Goal: Information Seeking & Learning: Compare options

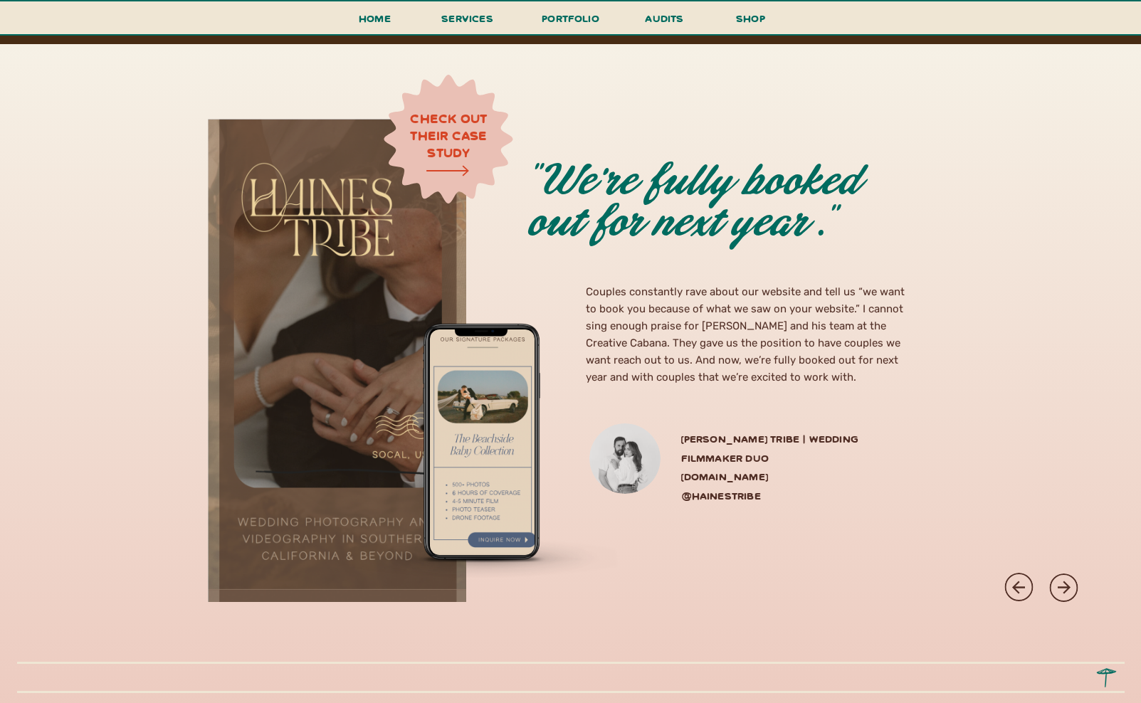
scroll to position [3862, 0]
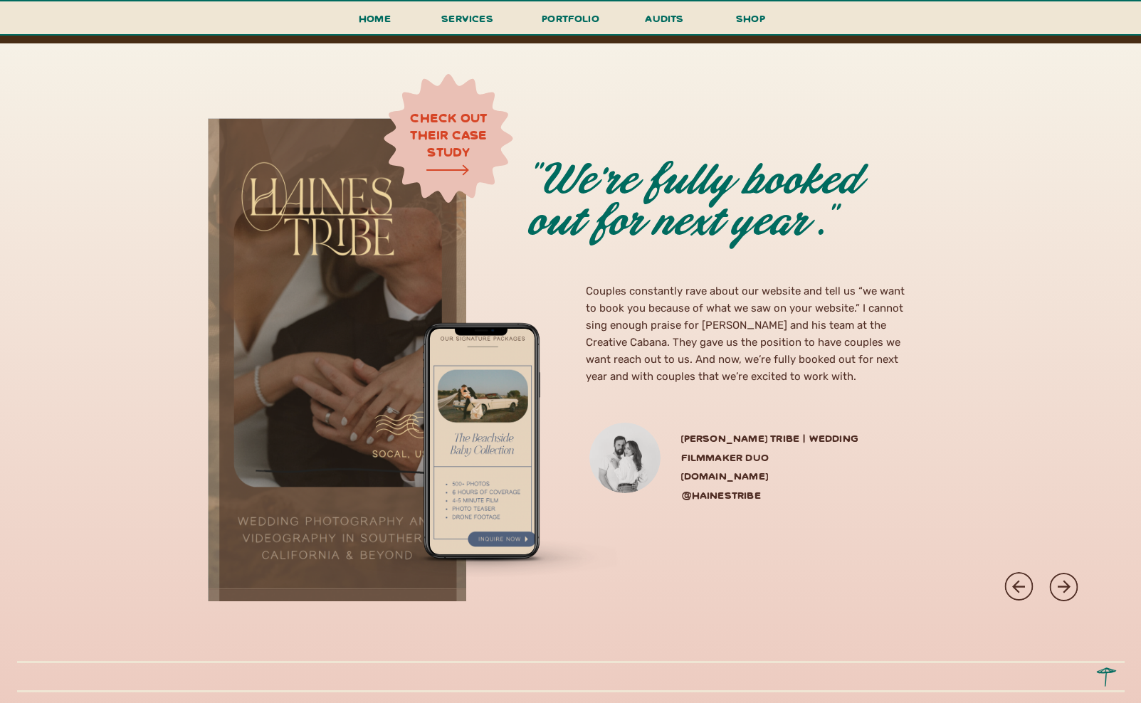
click at [1059, 575] on div at bounding box center [1063, 587] width 28 height 28
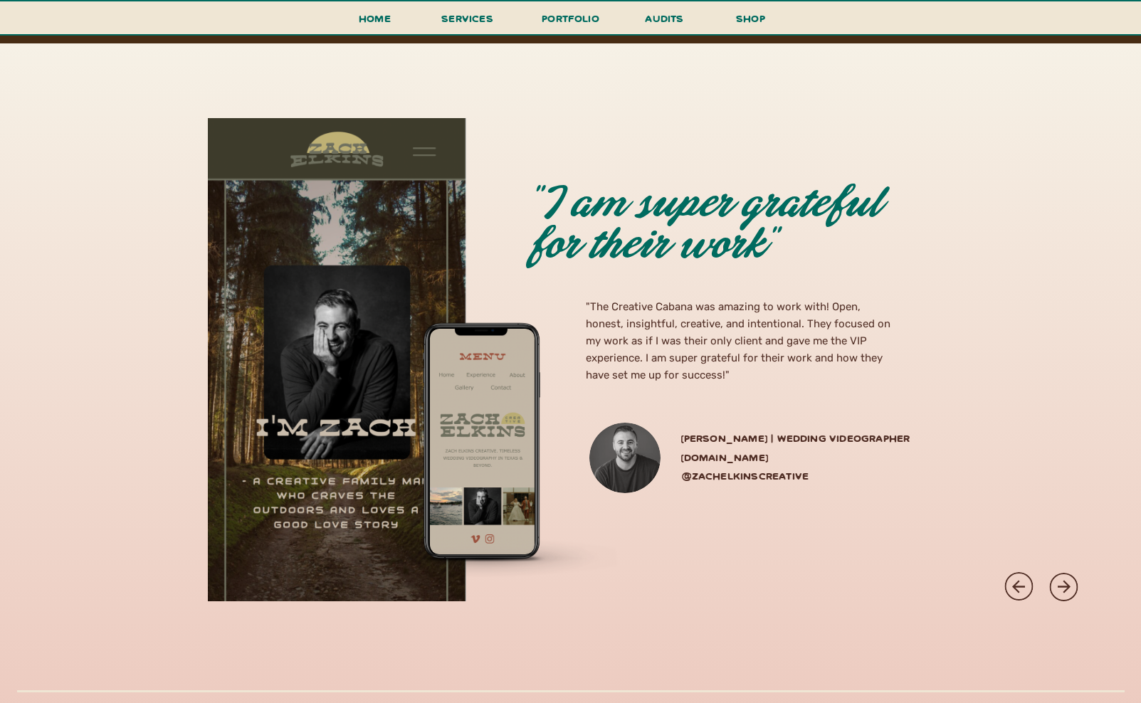
click at [1059, 575] on div at bounding box center [1063, 587] width 28 height 28
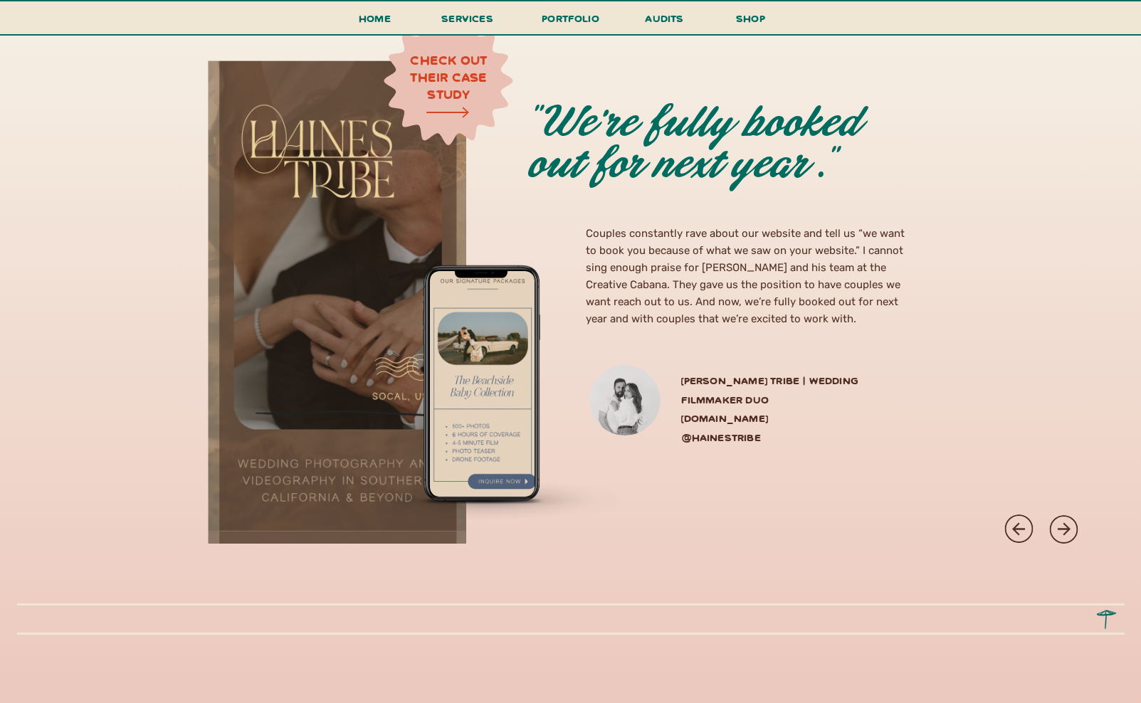
scroll to position [4000, 0]
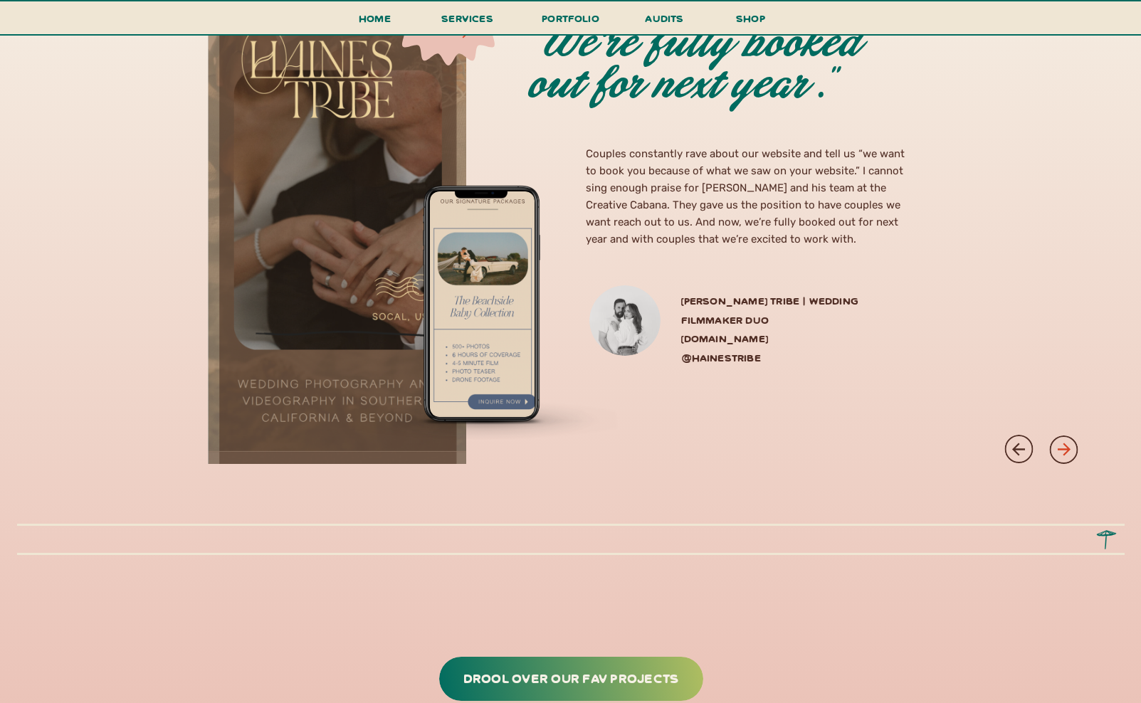
click at [1064, 451] on icon at bounding box center [1063, 449] width 19 height 19
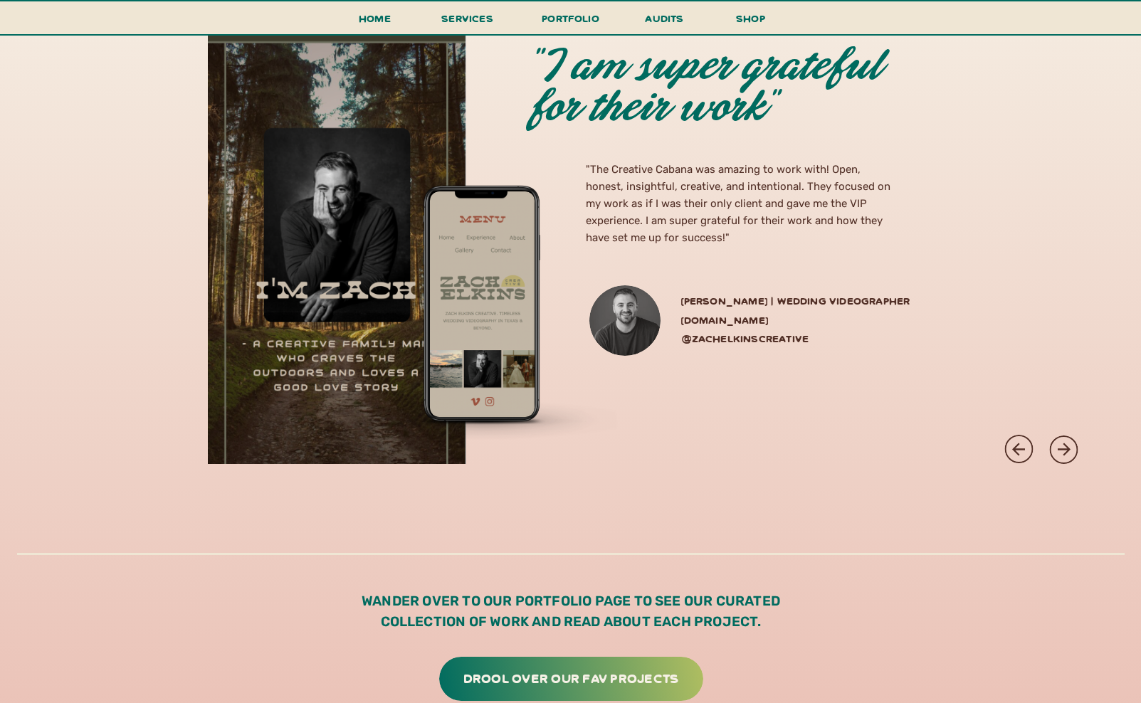
scroll to position [4030, 0]
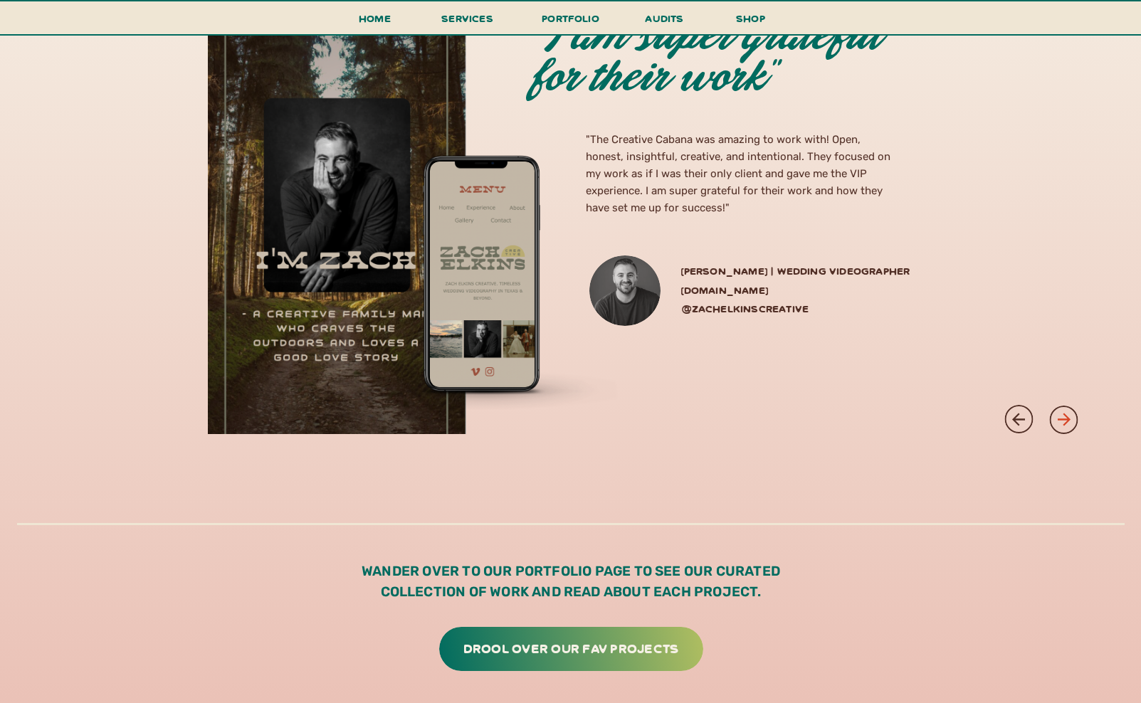
click at [1060, 416] on icon at bounding box center [1063, 419] width 19 height 19
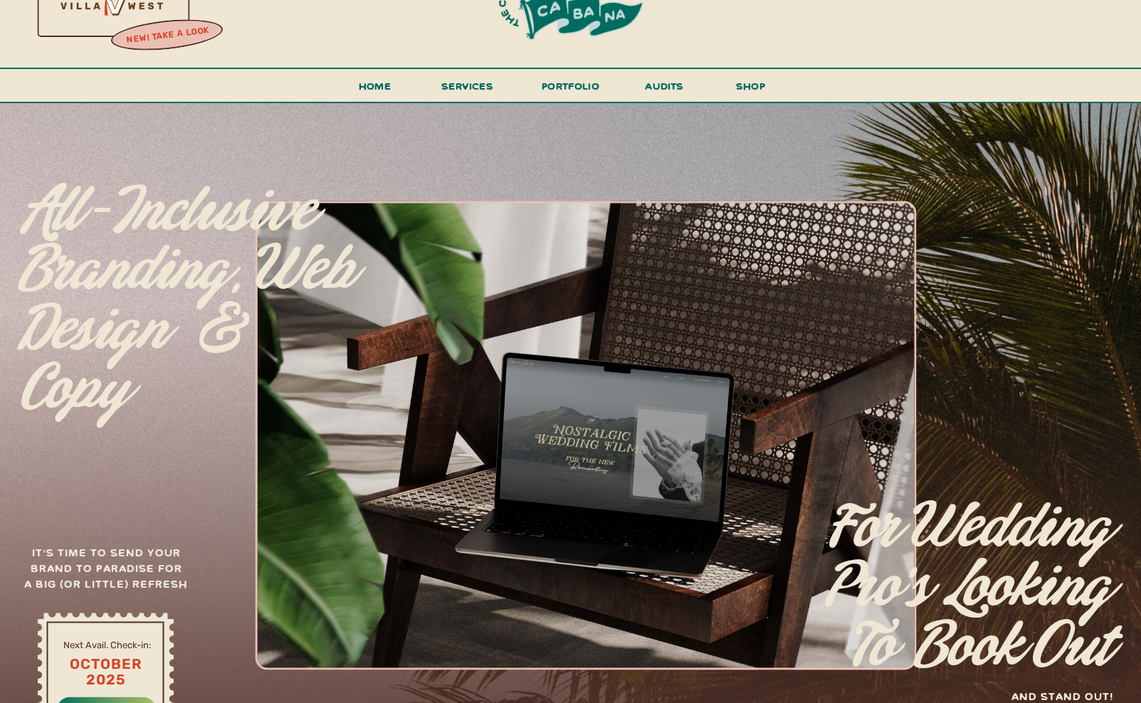
scroll to position [0, 0]
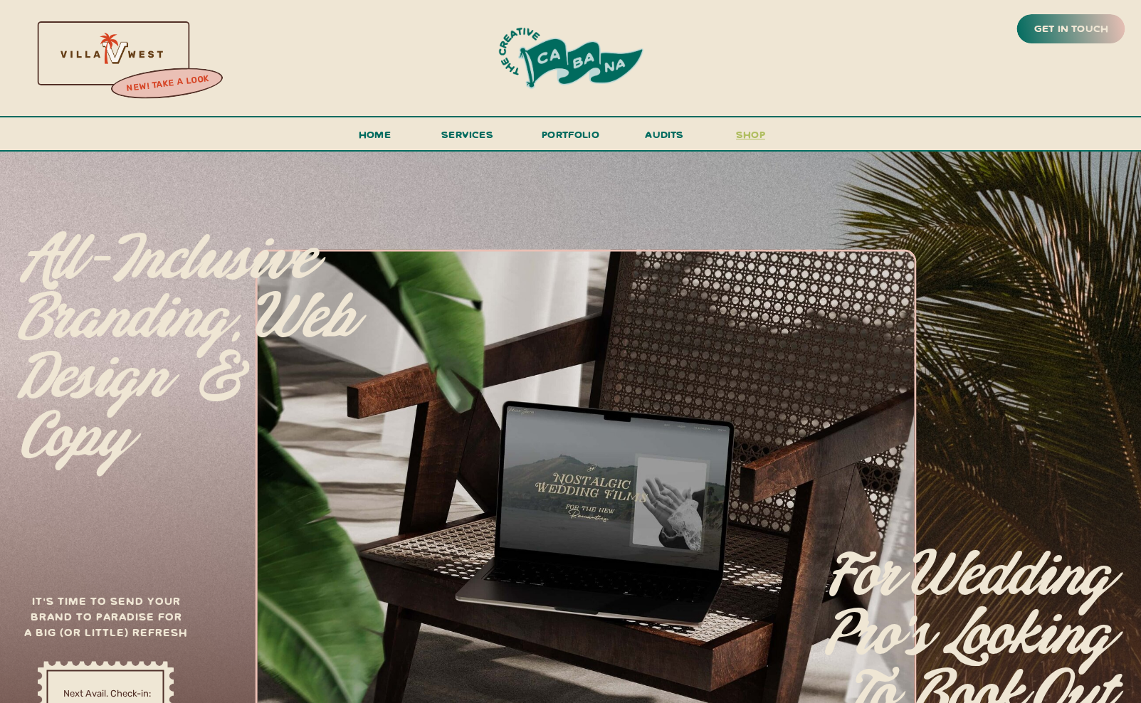
click at [761, 133] on h3 "shop" at bounding box center [751, 137] width 68 height 25
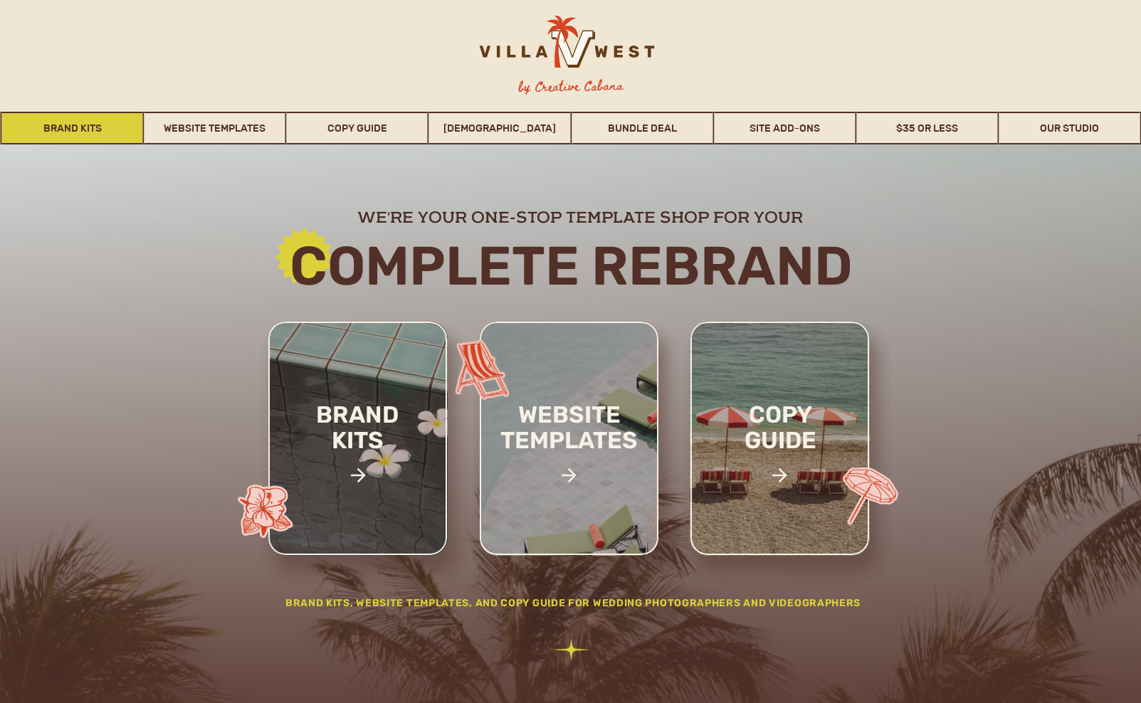
click at [85, 131] on link "Brand Kits" at bounding box center [72, 128] width 141 height 33
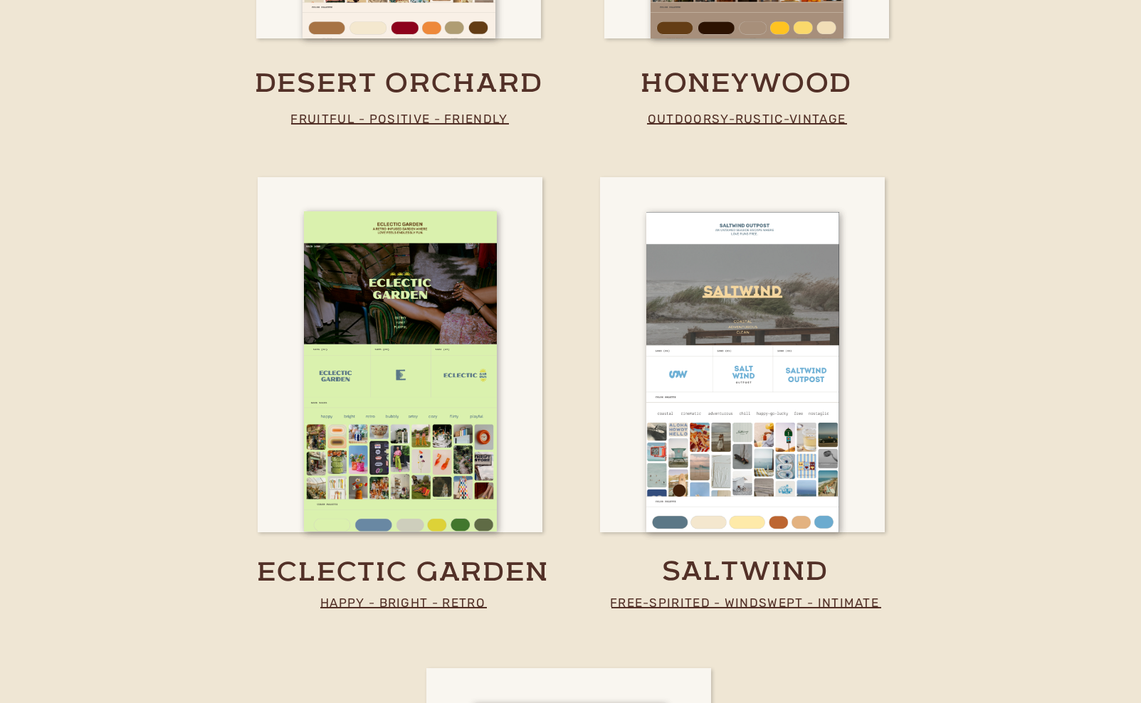
scroll to position [2940, 0]
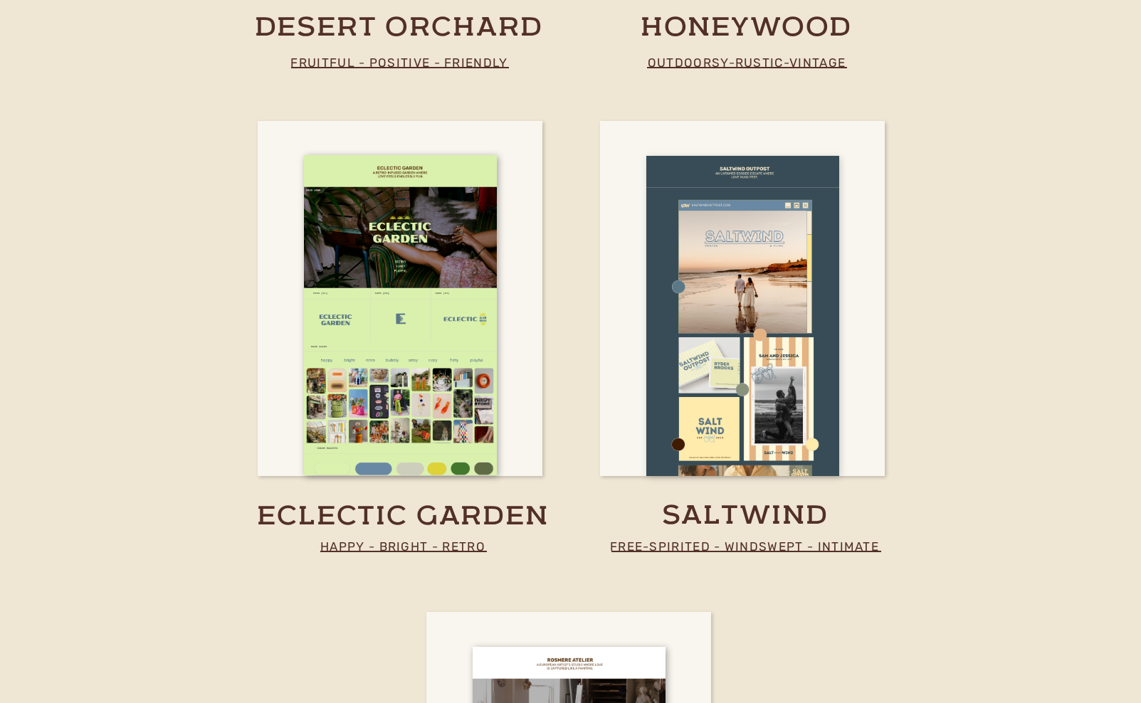
click at [777, 392] on div at bounding box center [742, 316] width 193 height 320
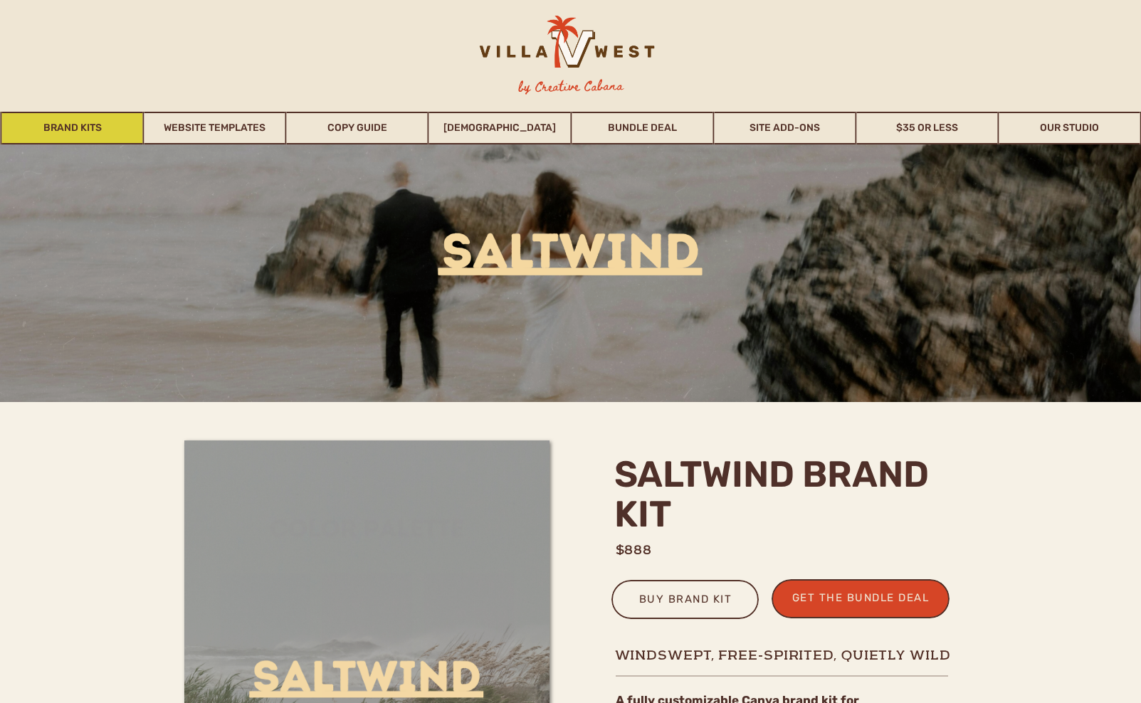
click at [95, 122] on link "Brand Kits" at bounding box center [72, 128] width 141 height 33
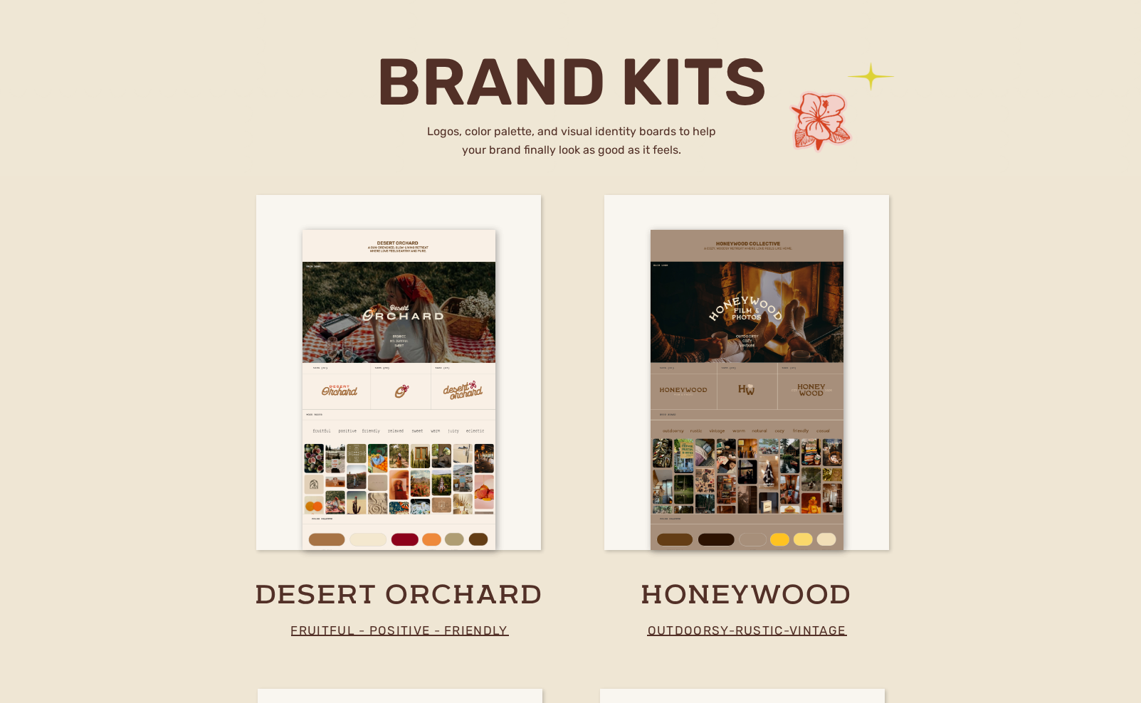
scroll to position [2420, 0]
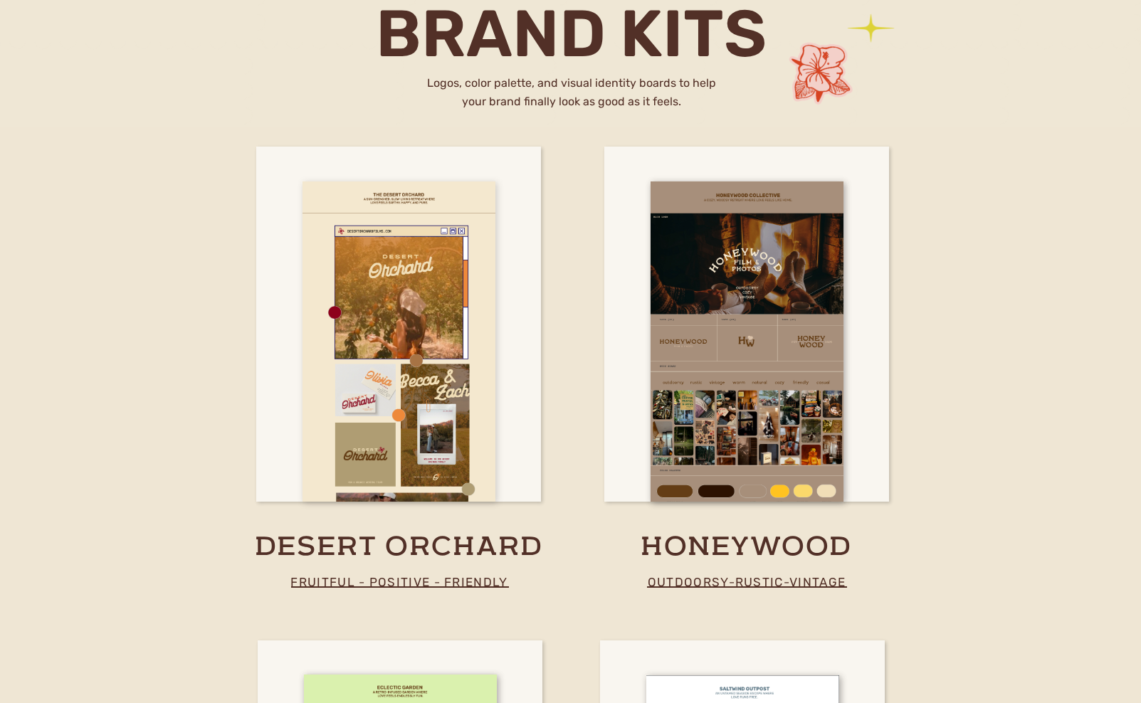
click at [453, 334] on div at bounding box center [399, 342] width 193 height 320
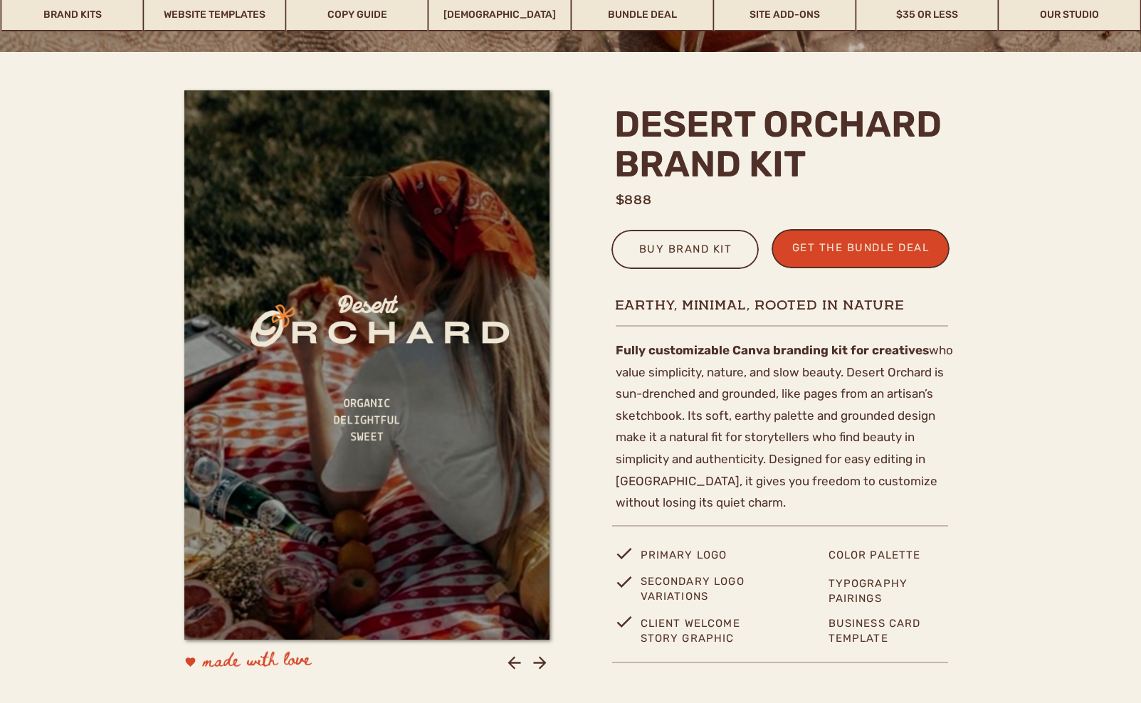
scroll to position [355, 0]
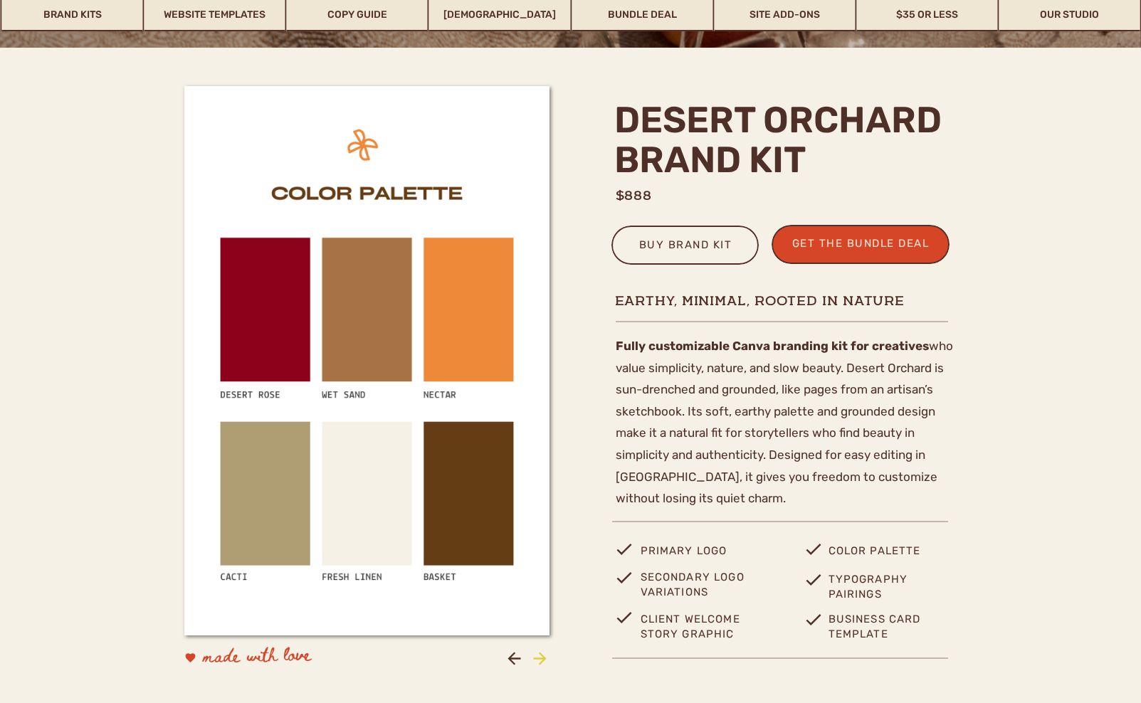
click at [537, 656] on icon at bounding box center [539, 658] width 19 height 19
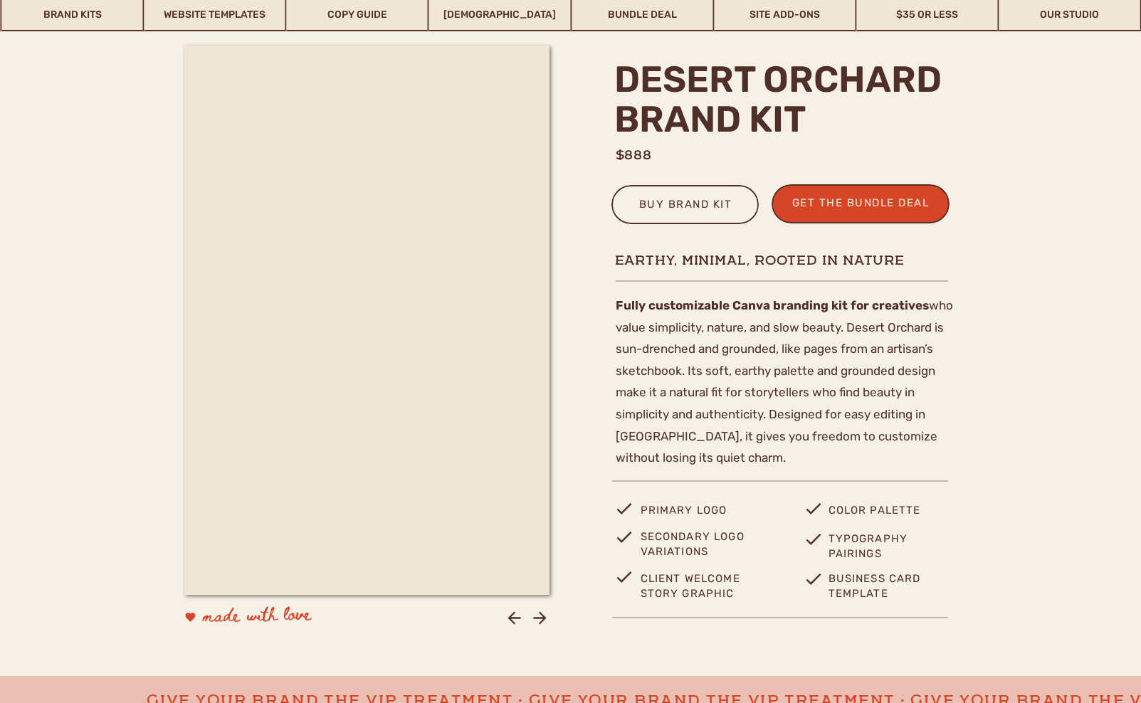
scroll to position [414, 0]
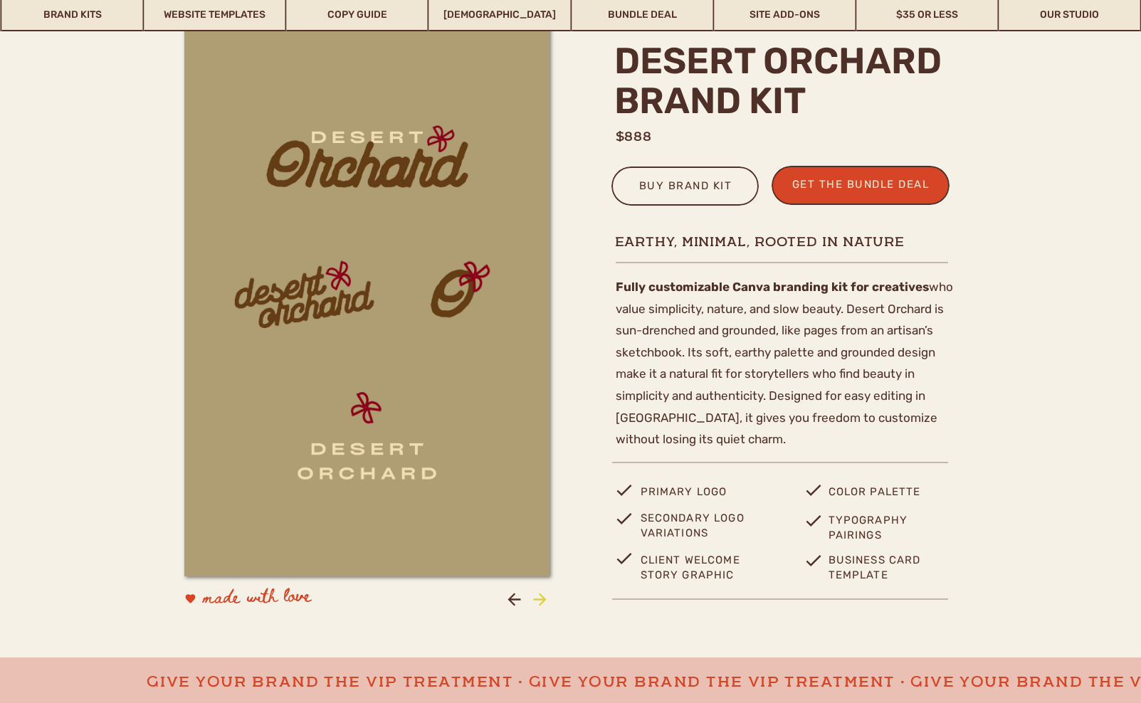
click at [544, 599] on icon at bounding box center [539, 599] width 13 height 13
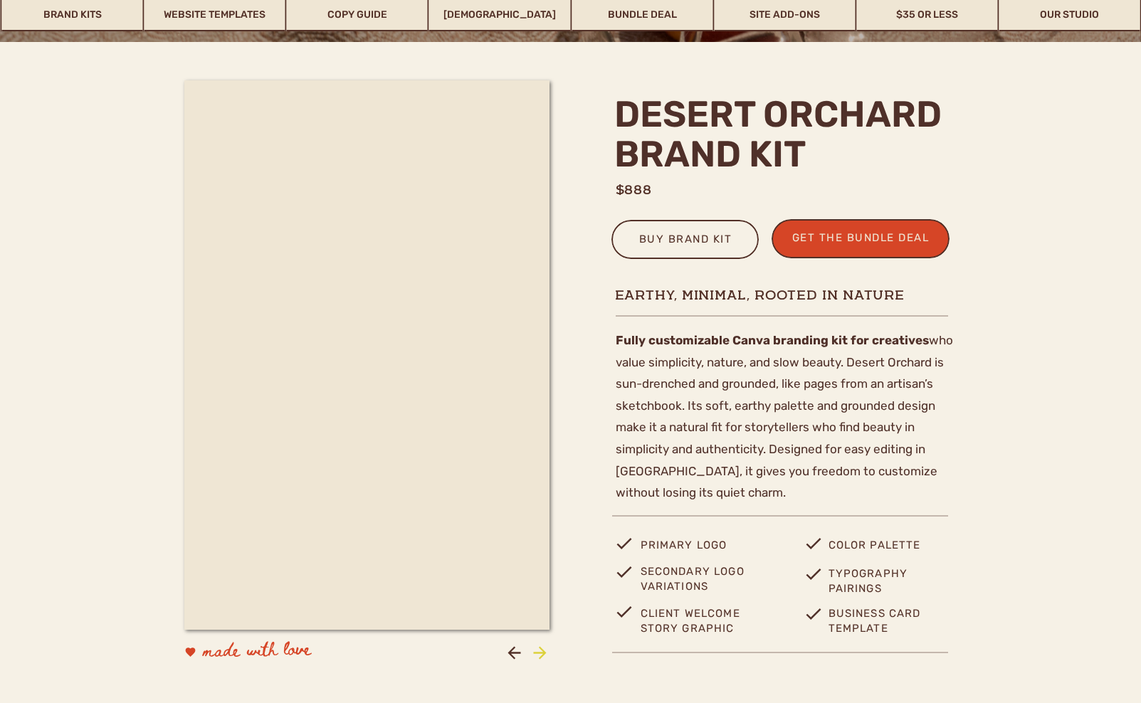
scroll to position [350, 0]
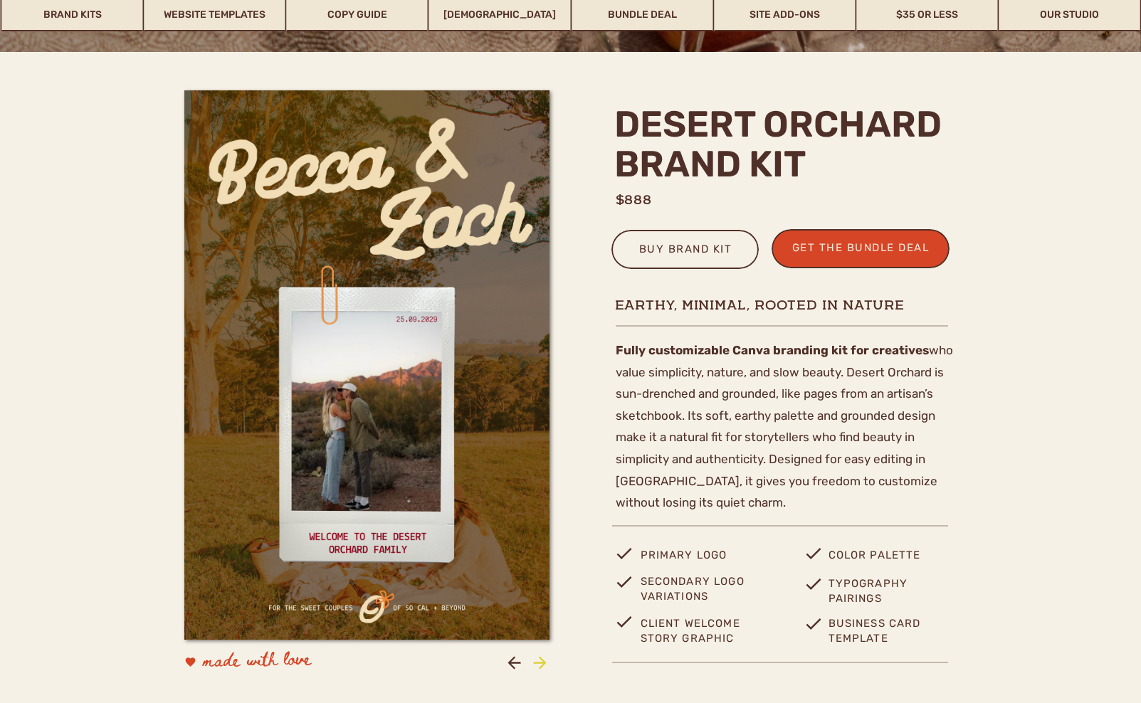
click at [538, 661] on icon at bounding box center [539, 663] width 19 height 19
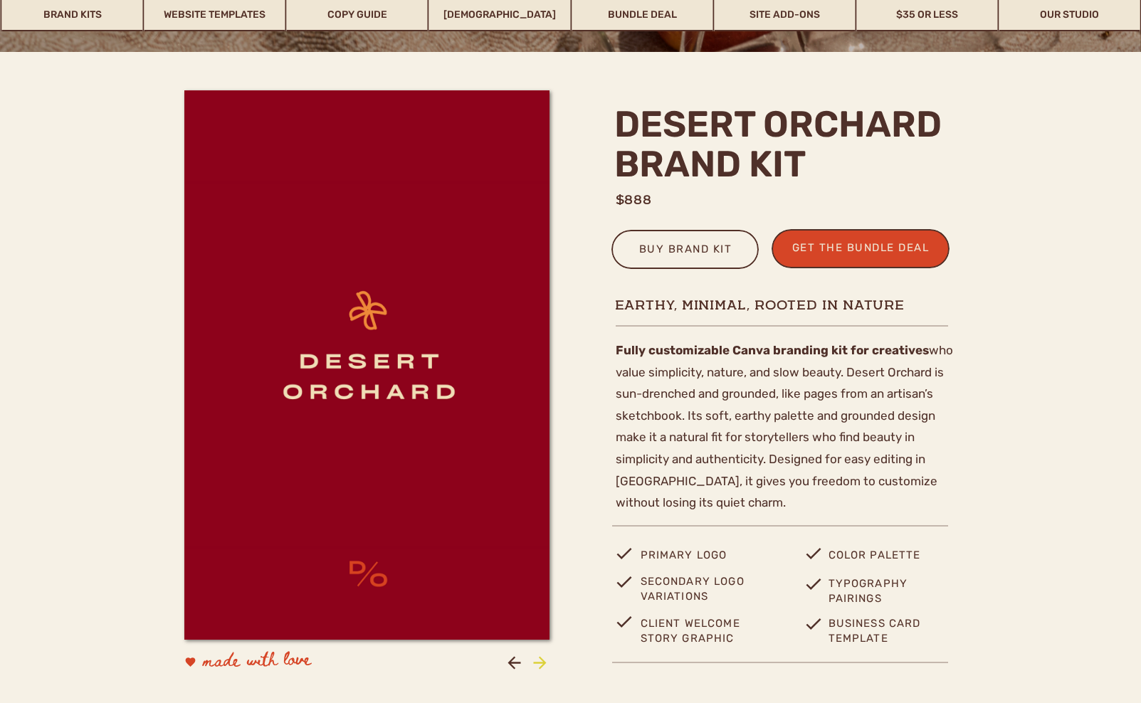
click at [538, 661] on icon at bounding box center [539, 663] width 19 height 19
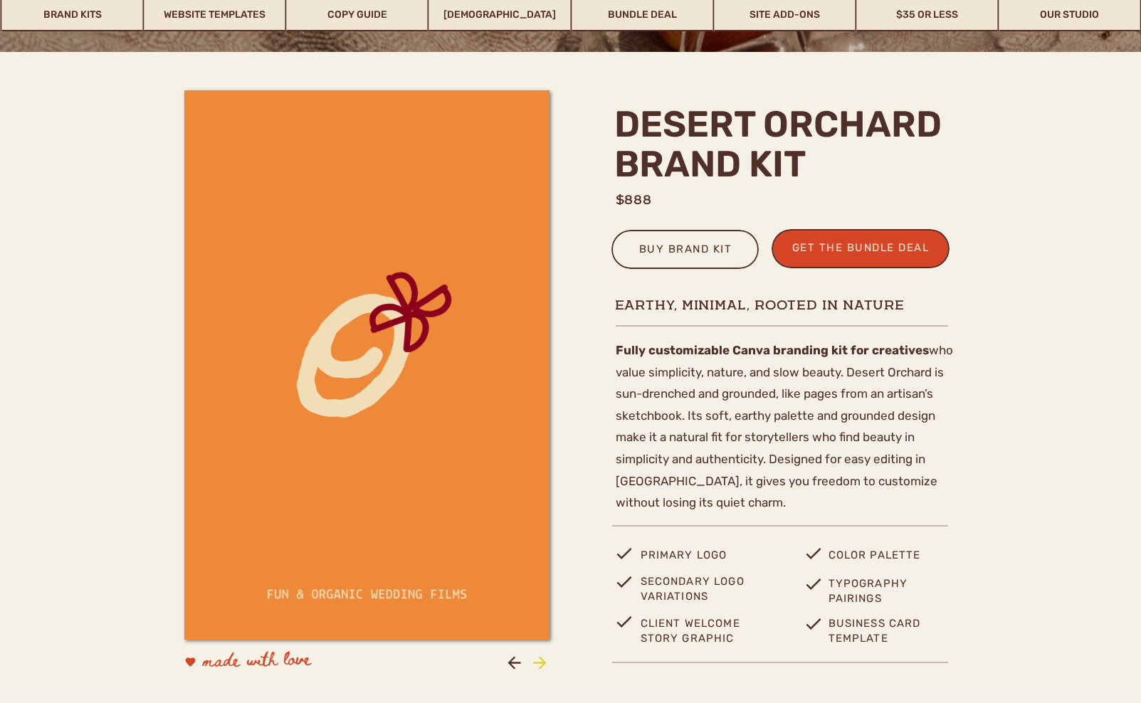
click at [538, 661] on icon at bounding box center [539, 663] width 19 height 19
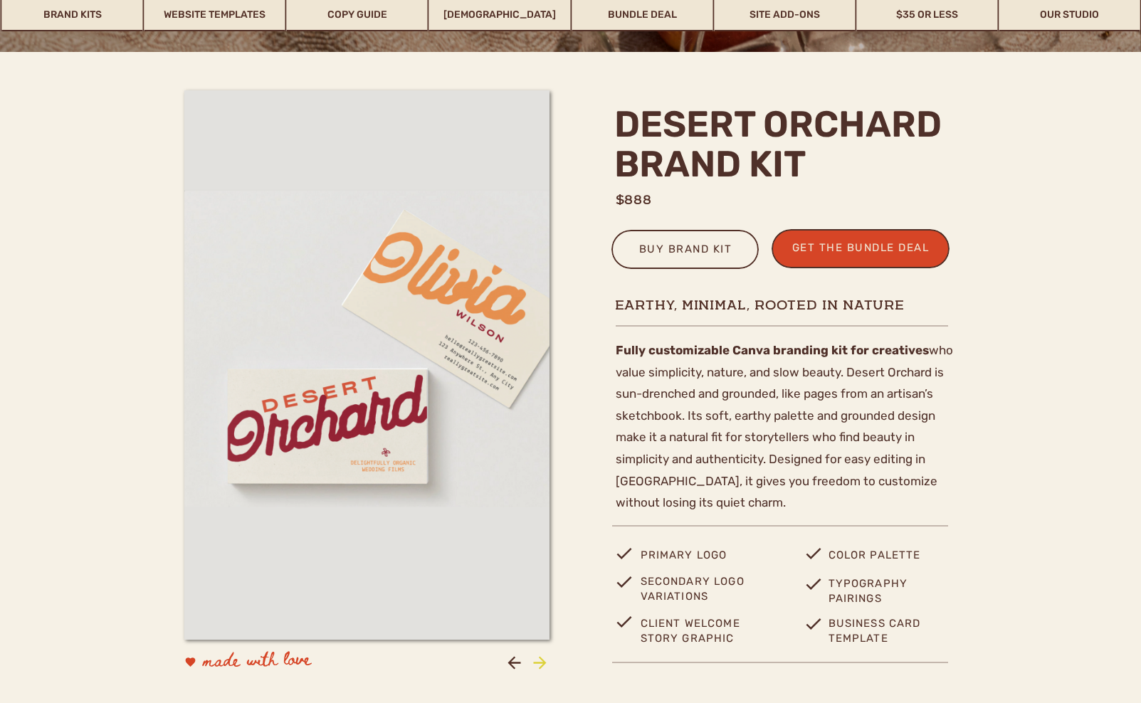
click at [538, 661] on icon at bounding box center [539, 663] width 19 height 19
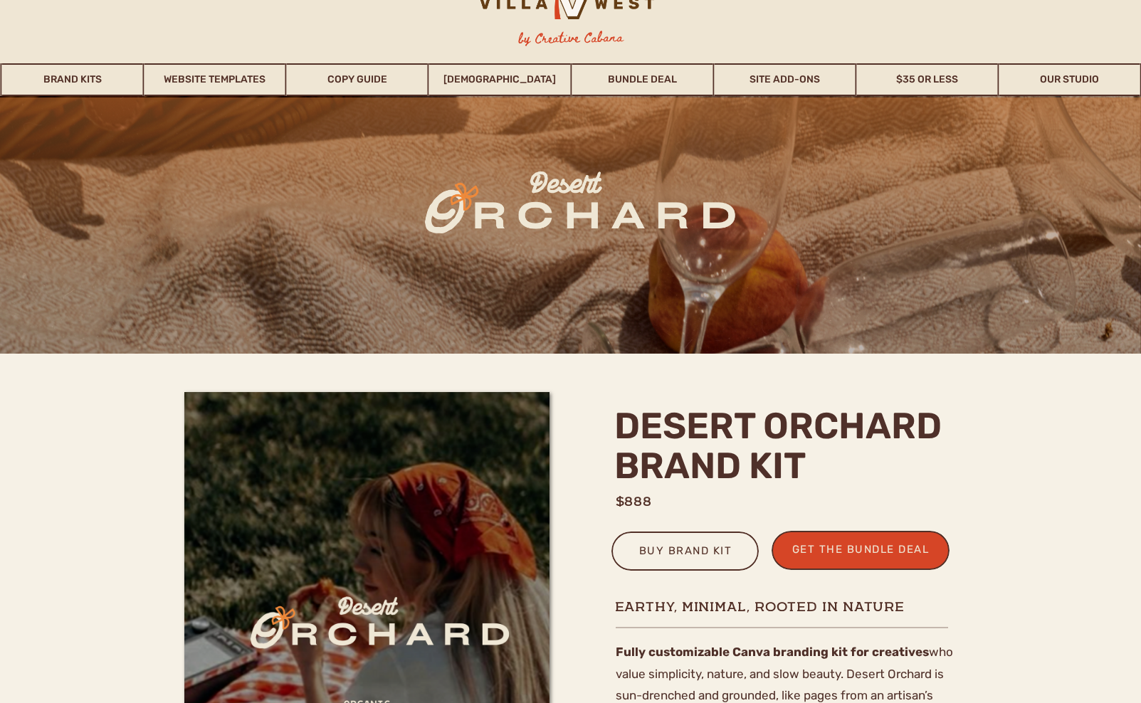
scroll to position [0, 0]
